Goal: Information Seeking & Learning: Learn about a topic

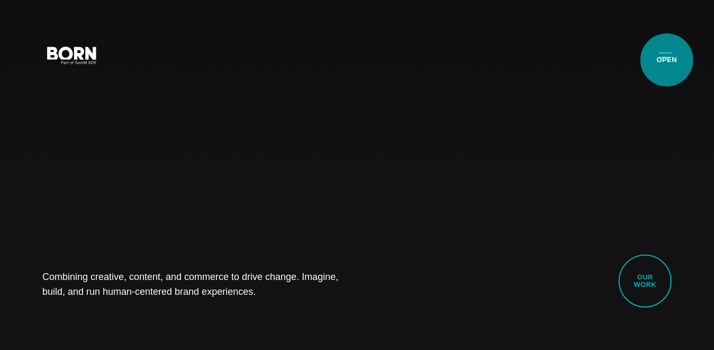
click at [667, 60] on button "Primary Menu" at bounding box center [665, 54] width 25 height 22
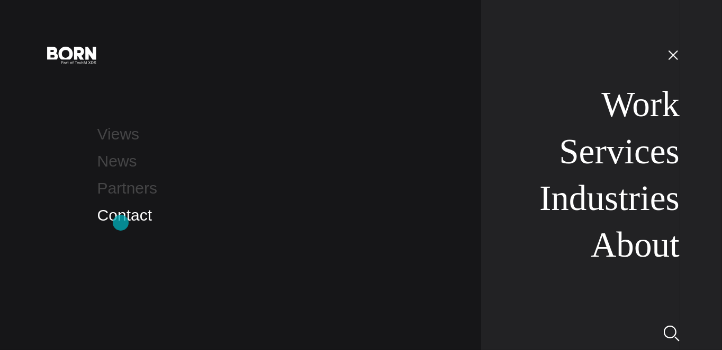
click at [121, 222] on link "Contact" at bounding box center [124, 214] width 55 height 17
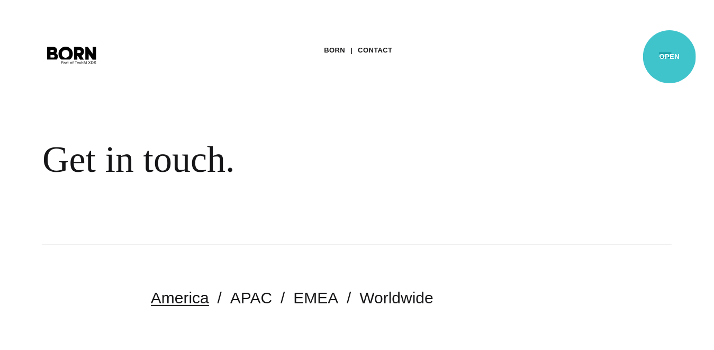
click at [670, 57] on button "Primary Menu" at bounding box center [665, 54] width 25 height 22
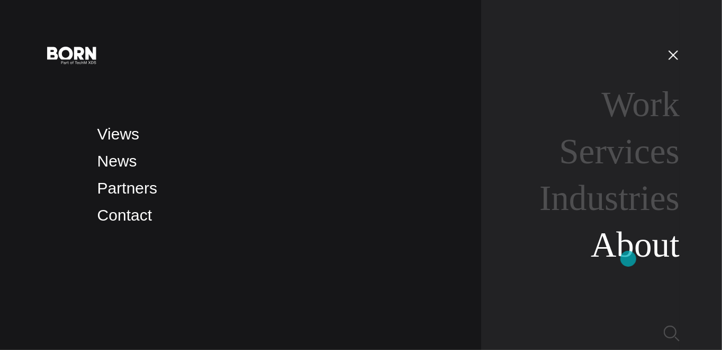
click at [629, 257] on link "About" at bounding box center [635, 245] width 89 height 40
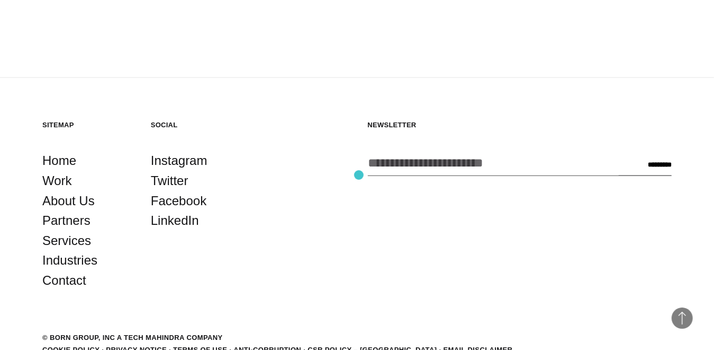
scroll to position [3443, 0]
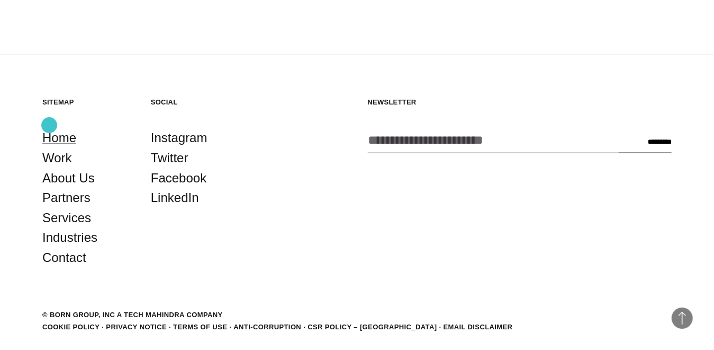
click at [50, 128] on link "Home" at bounding box center [59, 138] width 34 height 20
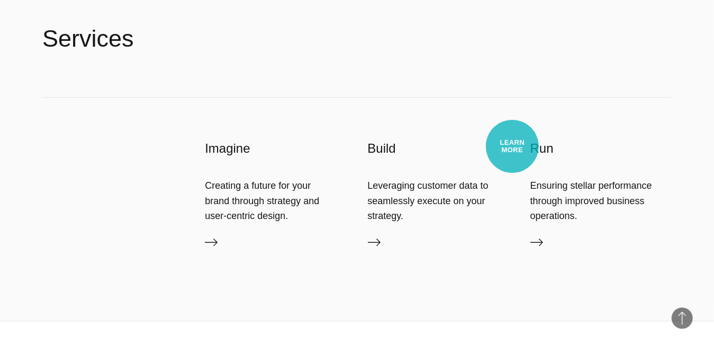
scroll to position [2171, 0]
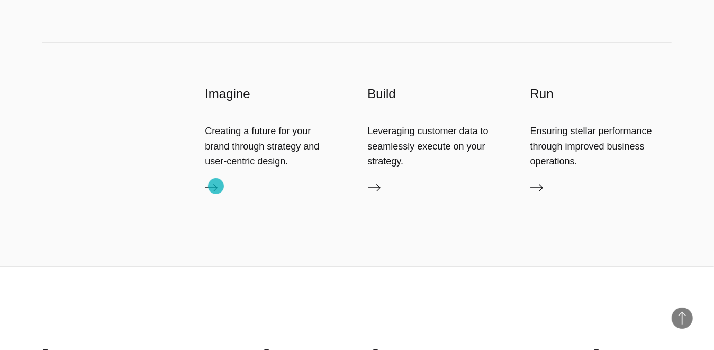
click at [216, 186] on icon at bounding box center [211, 187] width 13 height 7
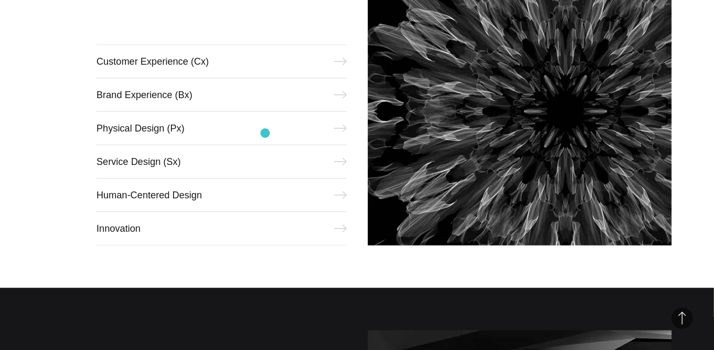
scroll to position [498, 0]
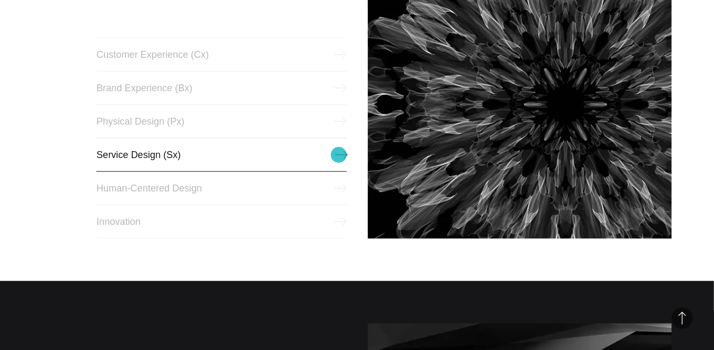
click at [339, 155] on link "Service Design (Sx)" at bounding box center [221, 155] width 250 height 34
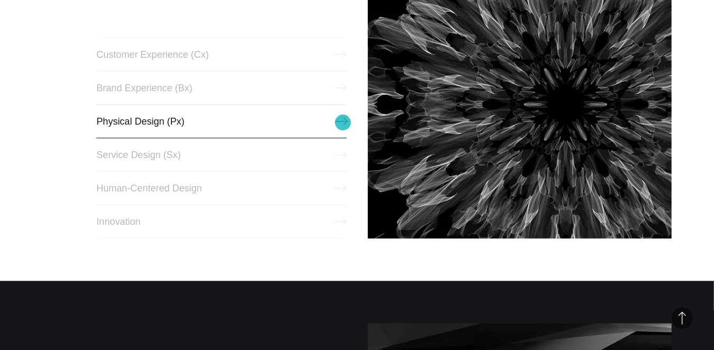
click at [343, 122] on icon at bounding box center [341, 121] width 13 height 13
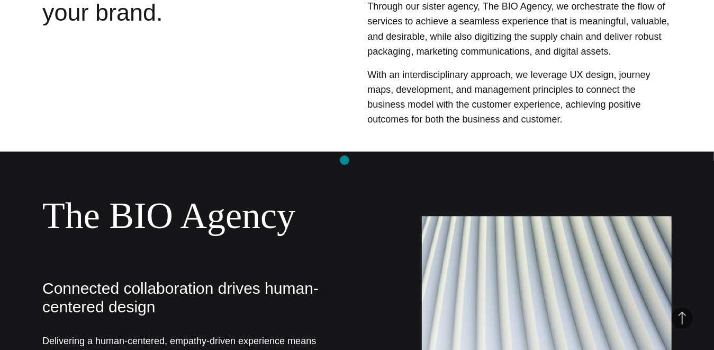
scroll to position [371, 0]
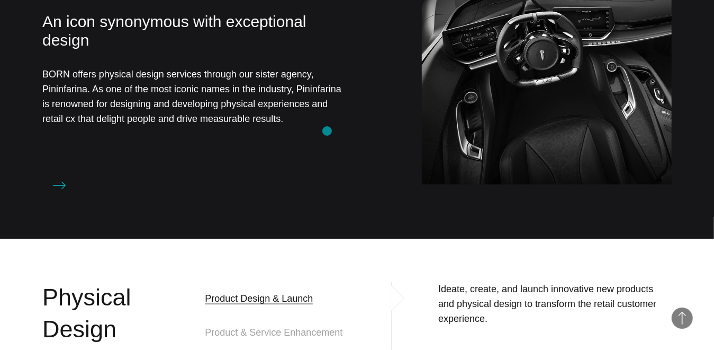
scroll to position [635, 0]
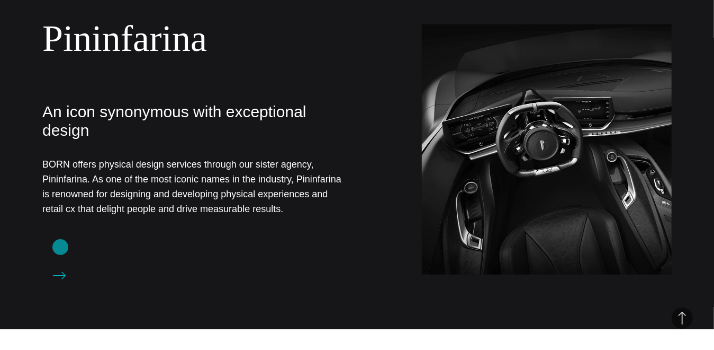
click at [60, 269] on icon at bounding box center [59, 275] width 13 height 13
